Goal: Information Seeking & Learning: Learn about a topic

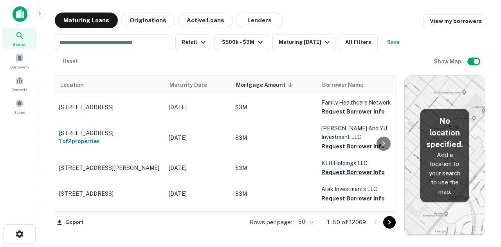
click at [166, 57] on div "​ Retail $500k - $3M Maturing [DATE] All Filters Save Reset" at bounding box center [244, 51] width 379 height 34
click at [188, 61] on div "​ Retail $500k - $3M Maturing In 6 Months All Filters Save Reset" at bounding box center [244, 51] width 379 height 34
click at [126, 59] on div "​ Retail $500k - $3M Maturing In 6 Months All Filters Save Reset" at bounding box center [244, 51] width 379 height 34
click at [127, 57] on div "​ Retail $500k - $3M Maturing In 6 Months All Filters Save Reset" at bounding box center [244, 51] width 379 height 34
click at [186, 40] on button "Retail" at bounding box center [193, 42] width 36 height 16
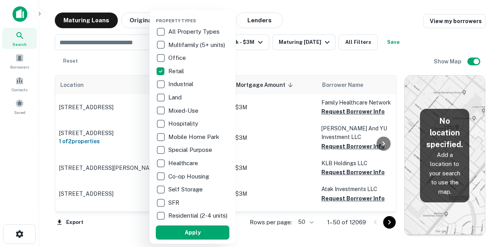
click at [253, 60] on div at bounding box center [250, 123] width 501 height 247
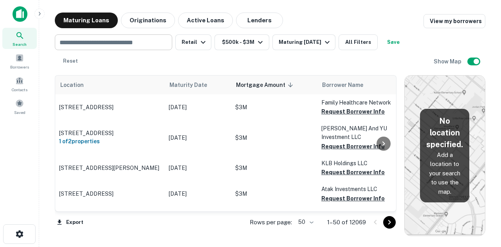
drag, startPoint x: 49, startPoint y: 31, endPoint x: 83, endPoint y: 41, distance: 35.0
click at [49, 31] on div "Maturing Loans Originations Active Loans Lenders View my borrowers ​ Retail $50…" at bounding box center [269, 124] width 449 height 223
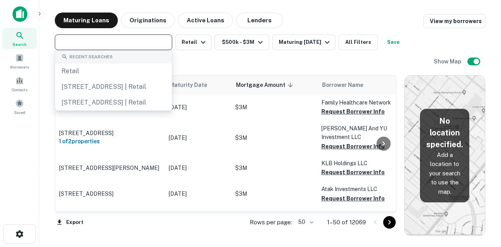
click at [90, 40] on input "text" at bounding box center [112, 42] width 111 height 11
paste input "**********"
type input "**********"
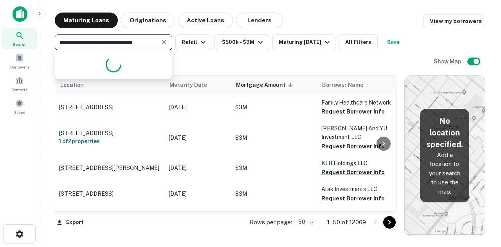
scroll to position [0, 1]
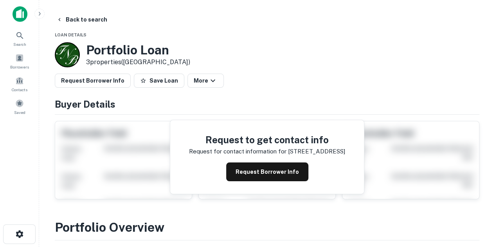
click at [20, 15] on img at bounding box center [20, 14] width 15 height 16
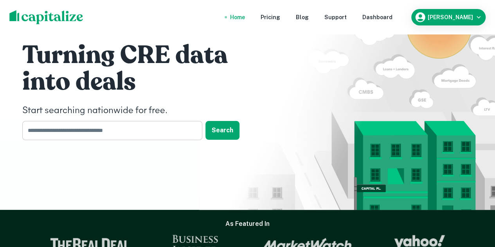
click at [116, 130] on input "text" at bounding box center [109, 130] width 174 height 19
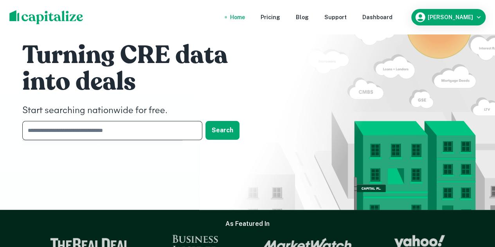
paste input "**********"
type input "**********"
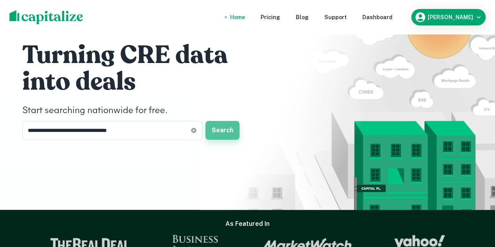
click at [222, 133] on button "Search" at bounding box center [222, 130] width 34 height 19
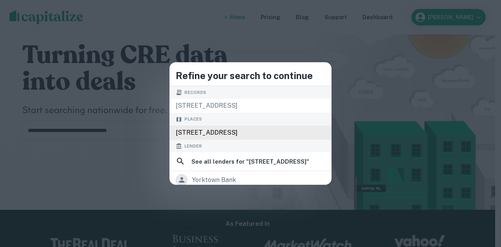
click at [215, 131] on div "[STREET_ADDRESS]" at bounding box center [250, 133] width 162 height 14
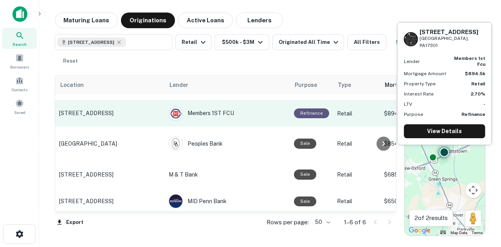
scroll to position [56, 0]
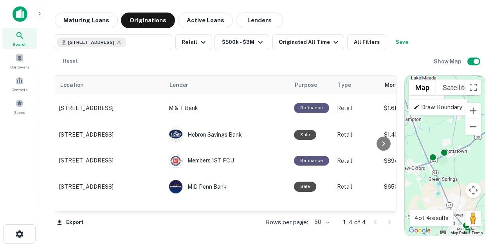
click at [475, 128] on button "Zoom out" at bounding box center [473, 127] width 16 height 16
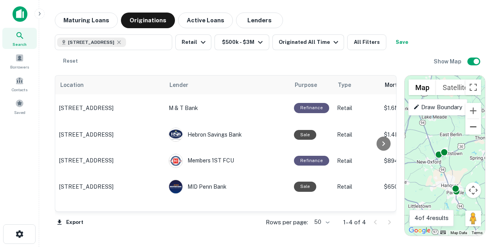
click at [475, 128] on button "Zoom out" at bounding box center [473, 127] width 16 height 16
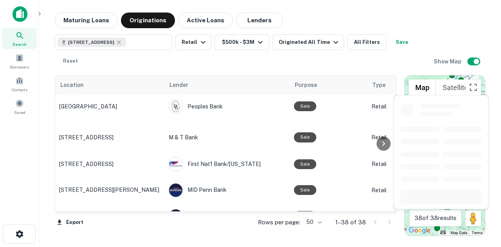
scroll to position [782, 0]
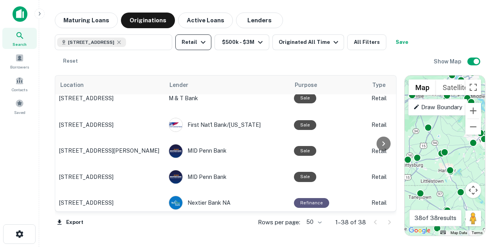
click at [198, 43] on icon "button" at bounding box center [202, 42] width 9 height 9
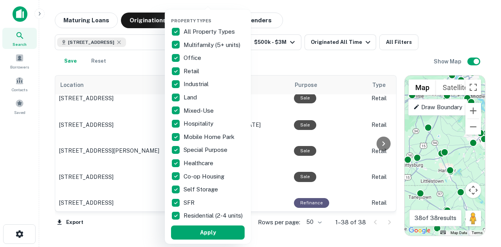
click at [297, 65] on div at bounding box center [250, 123] width 501 height 247
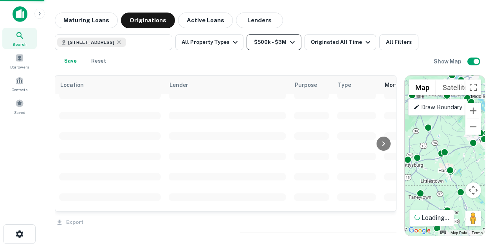
click at [283, 43] on div "Property Types All Property Types Multifamily (5+ units) Office Retail Industri…" at bounding box center [250, 123] width 501 height 247
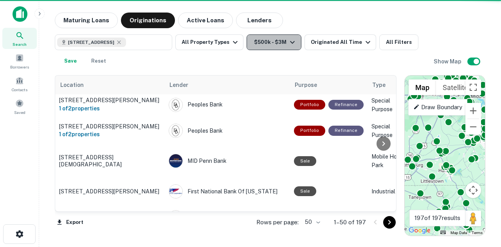
click at [288, 43] on icon "button" at bounding box center [292, 42] width 9 height 9
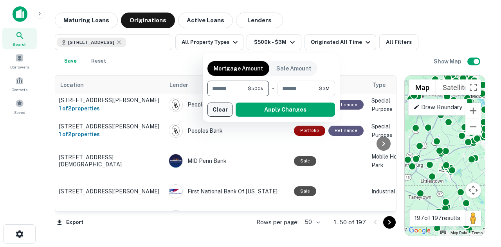
click at [216, 109] on button "Clear" at bounding box center [219, 109] width 25 height 14
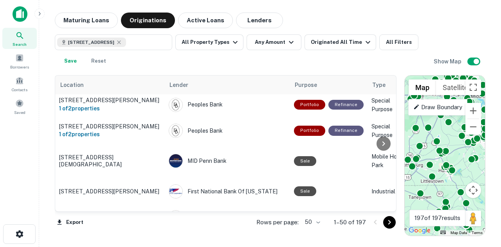
click at [187, 61] on div "7007 York Rd, Abbottstown, PA 17301, USA ​ All Property Types Any Amount Origin…" at bounding box center [244, 51] width 379 height 34
click at [196, 65] on div "7007 York Rd, Abbottstown, PA 17301, USA ​ All Property Types Any Amount Origin…" at bounding box center [244, 51] width 379 height 34
click at [230, 43] on icon "button" at bounding box center [234, 42] width 9 height 9
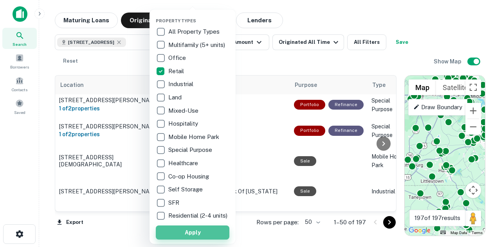
click at [206, 239] on button "Apply" at bounding box center [193, 232] width 74 height 14
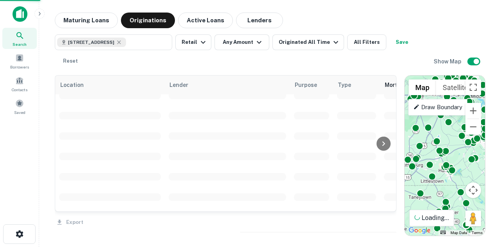
click at [285, 63] on div "Property Types All Property Types Multifamily (5+ units) Office Retail Industri…" at bounding box center [250, 123] width 501 height 247
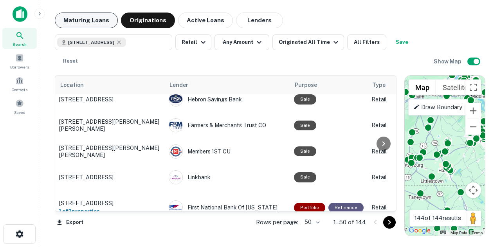
click at [79, 22] on button "Maturing Loans" at bounding box center [86, 21] width 63 height 16
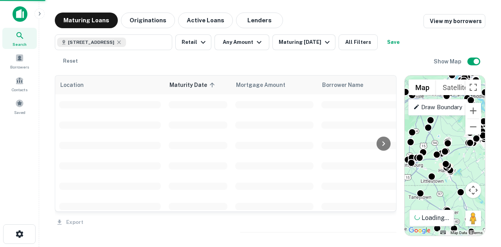
scroll to position [782, 0]
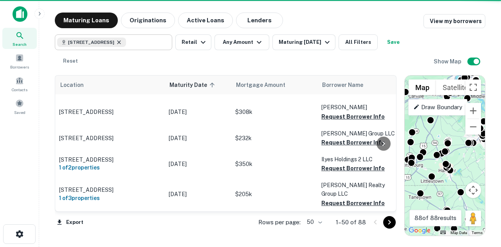
click at [122, 43] on icon at bounding box center [119, 42] width 6 height 6
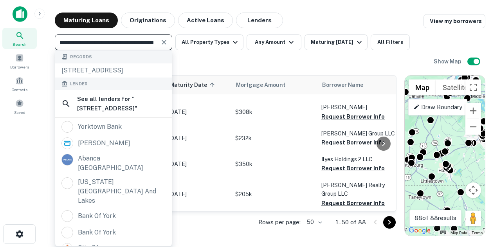
type input "**********"
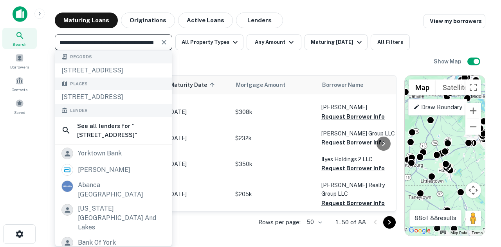
click at [260, 66] on div "**********" at bounding box center [244, 51] width 379 height 34
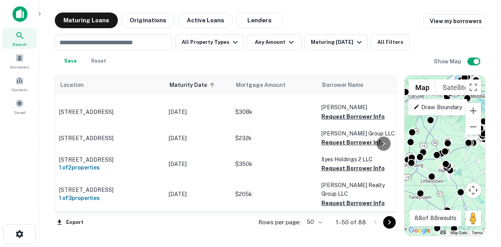
click at [22, 34] on icon at bounding box center [19, 35] width 9 height 9
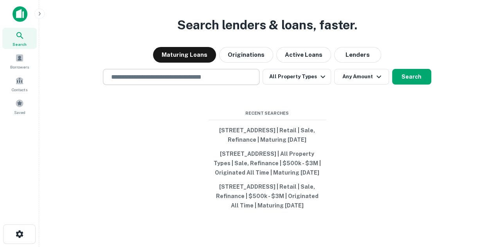
click at [161, 72] on input "text" at bounding box center [180, 76] width 149 height 9
click at [301, 90] on div "Search lenders & loans, faster. Maturing Loans Originations Active Loans Lender…" at bounding box center [266, 142] width 443 height 247
click at [261, 95] on div "Search lenders & loans, faster. Maturing Loans Originations Active Loans Lender…" at bounding box center [266, 142] width 443 height 247
click at [248, 86] on div "Search lenders & loans, faster. Maturing Loans Originations Active Loans Lender…" at bounding box center [266, 142] width 443 height 247
click at [282, 69] on button "All Property Types" at bounding box center [296, 77] width 68 height 16
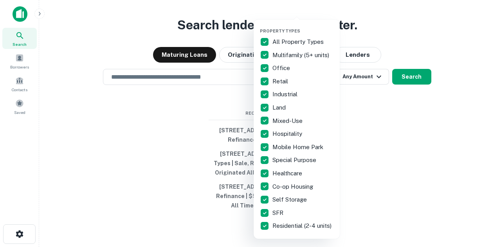
click at [348, 83] on div at bounding box center [250, 123] width 501 height 247
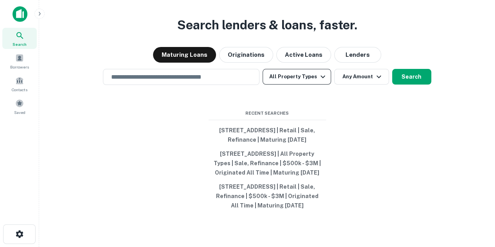
click at [289, 69] on button "All Property Types" at bounding box center [296, 77] width 68 height 16
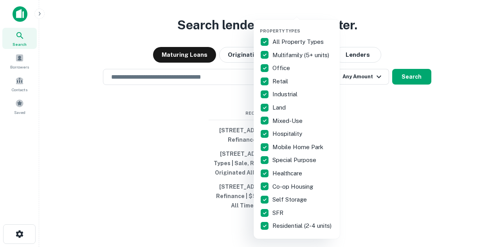
click at [427, 110] on div at bounding box center [250, 123] width 501 height 247
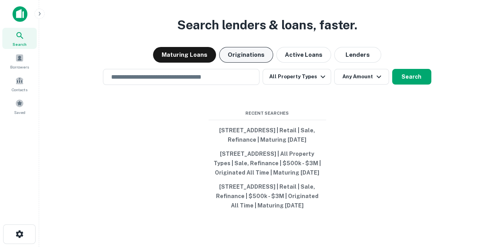
click at [237, 47] on button "Originations" at bounding box center [246, 55] width 54 height 16
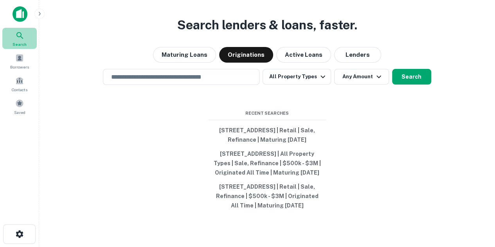
click at [23, 36] on icon at bounding box center [19, 35] width 9 height 9
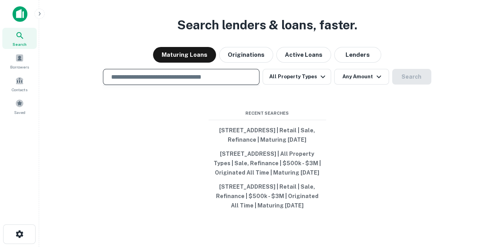
click at [187, 72] on input "text" at bounding box center [180, 76] width 149 height 9
click at [164, 72] on input "text" at bounding box center [180, 76] width 149 height 9
click at [343, 92] on div "Search lenders & loans, faster. Maturing Loans Originations Active Loans Lender…" at bounding box center [266, 142] width 443 height 247
click at [171, 72] on input "text" at bounding box center [180, 76] width 149 height 9
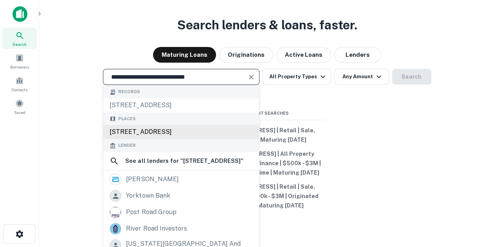
click at [185, 125] on div "[STREET_ADDRESS]" at bounding box center [181, 132] width 156 height 14
type input "**********"
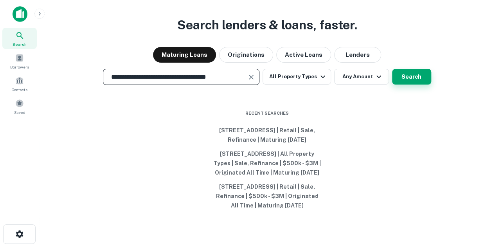
click at [408, 69] on button "Search" at bounding box center [411, 77] width 39 height 16
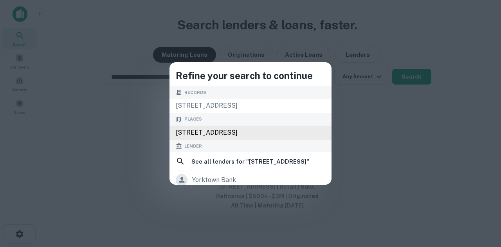
click at [231, 129] on div "[STREET_ADDRESS]" at bounding box center [250, 133] width 162 height 14
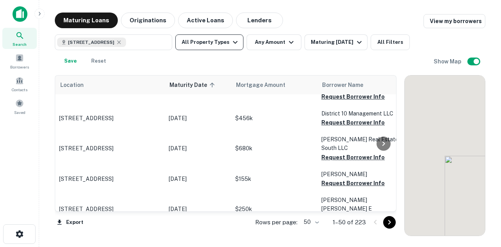
scroll to position [782, 0]
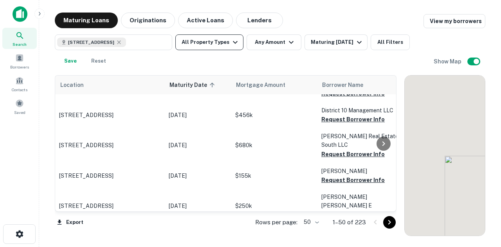
click at [233, 44] on icon "button" at bounding box center [234, 42] width 9 height 9
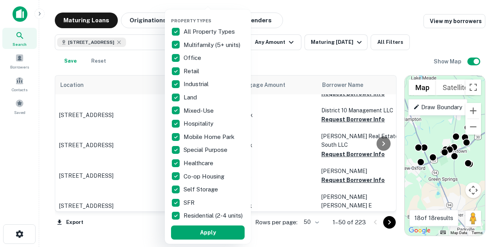
click at [189, 32] on p "All Property Types" at bounding box center [209, 31] width 53 height 9
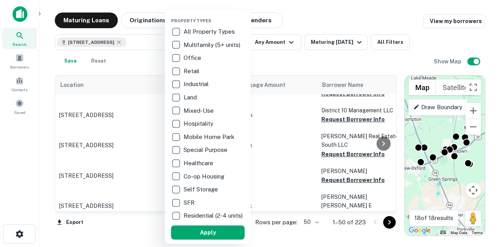
click at [192, 70] on p "Retail" at bounding box center [191, 71] width 17 height 9
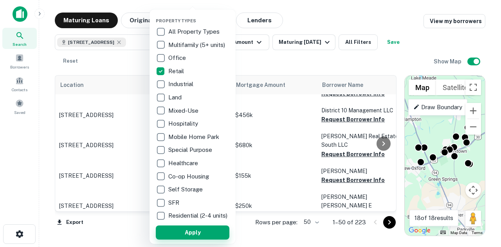
click at [202, 237] on button "Apply" at bounding box center [193, 232] width 74 height 14
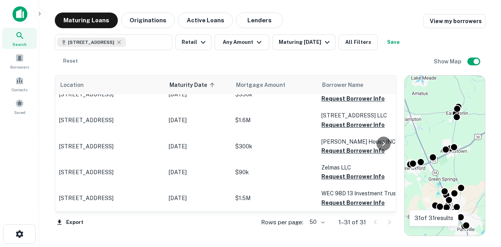
scroll to position [689, 0]
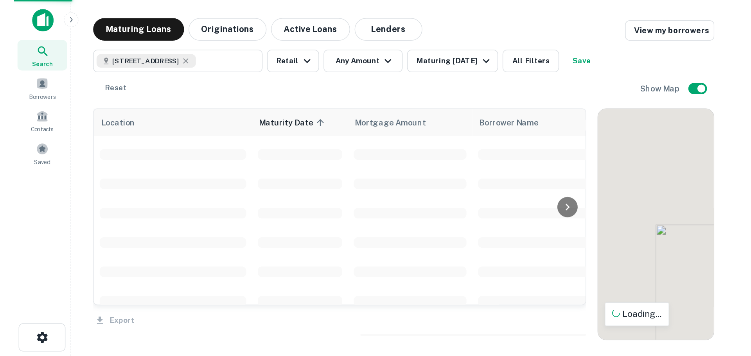
scroll to position [782, 0]
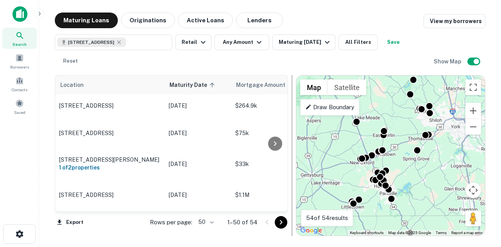
drag, startPoint x: 402, startPoint y: 165, endPoint x: 295, endPoint y: 167, distance: 106.8
click at [293, 167] on div at bounding box center [292, 155] width 8 height 161
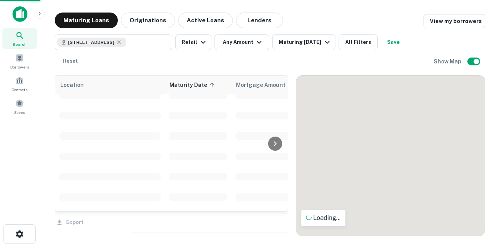
drag, startPoint x: 425, startPoint y: 155, endPoint x: 390, endPoint y: 156, distance: 35.6
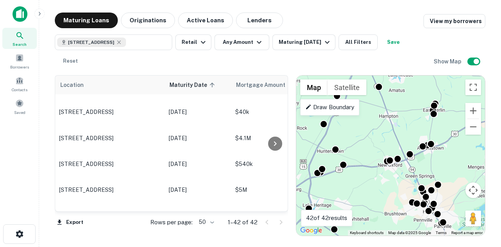
click at [314, 27] on div "Maturing Loans Originations Active Loans Lenders View my borrowers" at bounding box center [270, 21] width 430 height 16
click at [371, 21] on div "Maturing Loans Originations Active Loans Lenders View my borrowers" at bounding box center [270, 21] width 430 height 16
click at [281, 42] on div "Maturing [DATE]" at bounding box center [305, 42] width 53 height 9
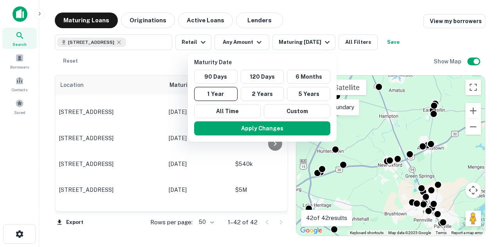
click at [302, 25] on div at bounding box center [250, 123] width 501 height 247
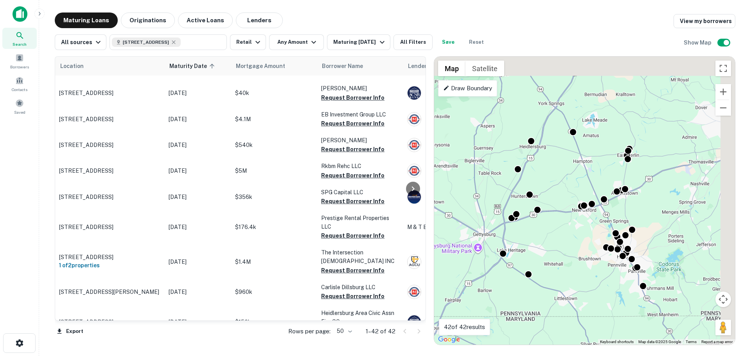
scroll to position [782, 0]
